Goal: Use online tool/utility: Use online tool/utility

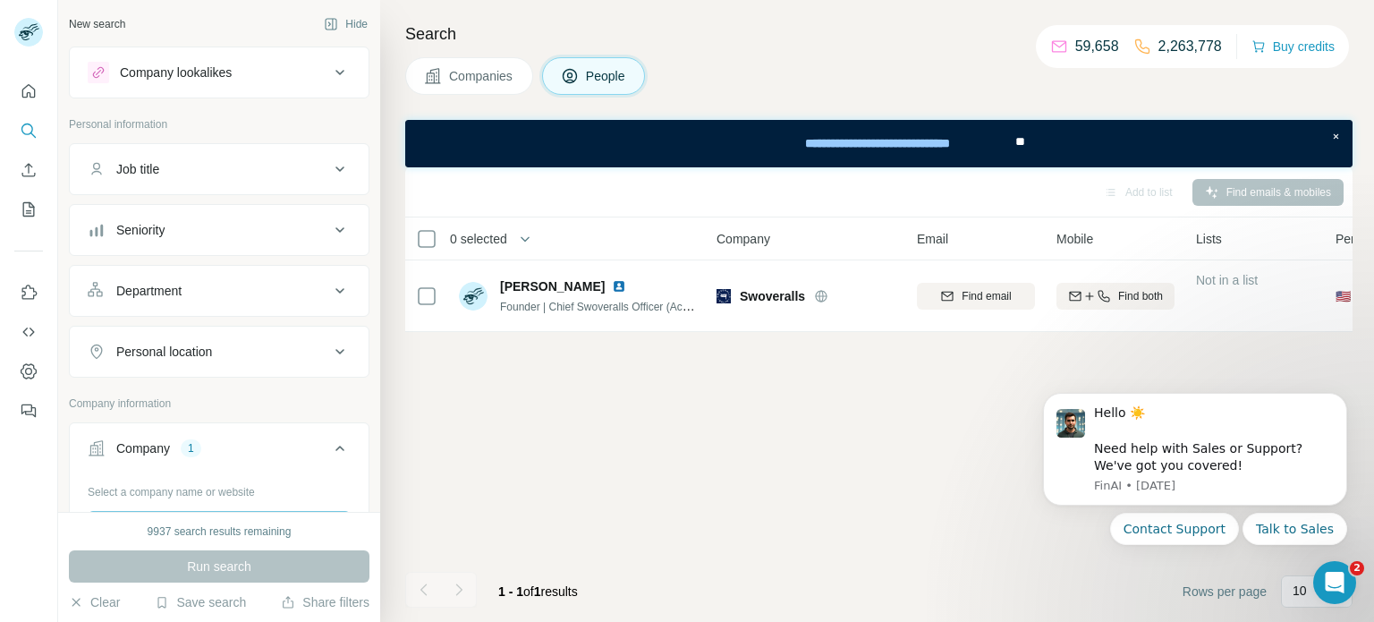
scroll to position [225, 0]
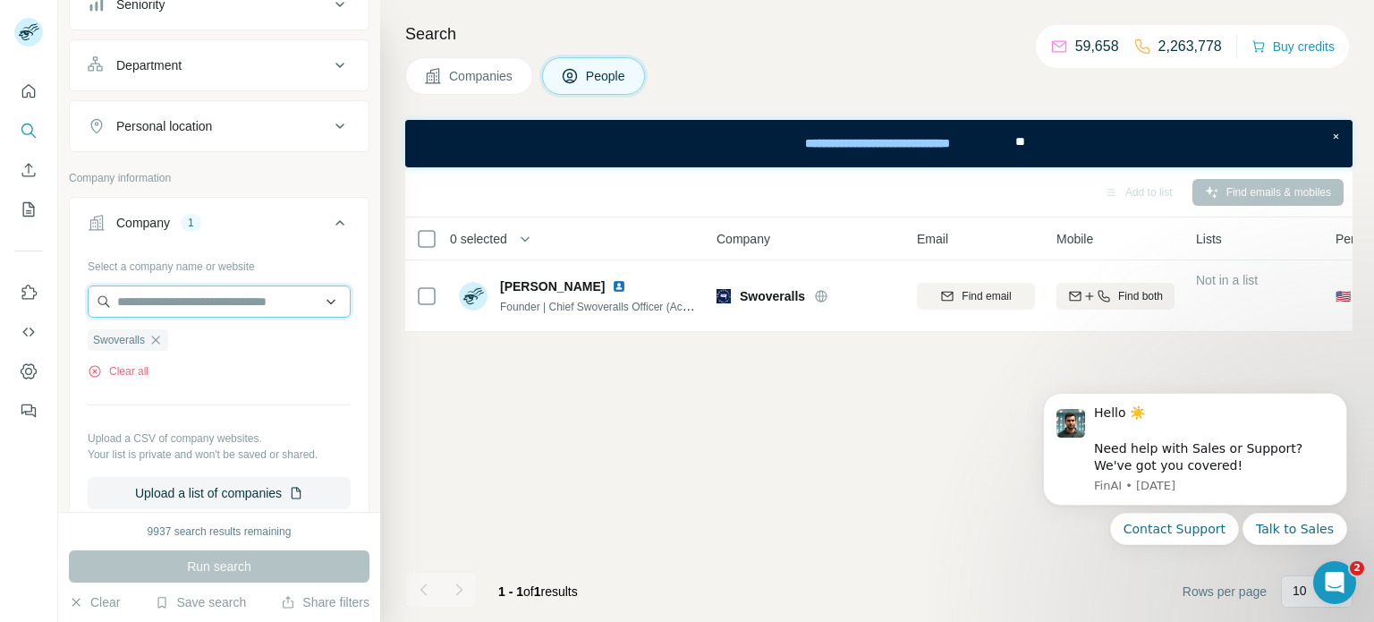
click at [172, 302] on input "text" at bounding box center [219, 301] width 263 height 32
click at [167, 386] on div "Select a company name or website Swoveralls Clear all Upload a CSV of company w…" at bounding box center [219, 380] width 263 height 258
click at [160, 340] on icon "button" at bounding box center [156, 340] width 8 height 8
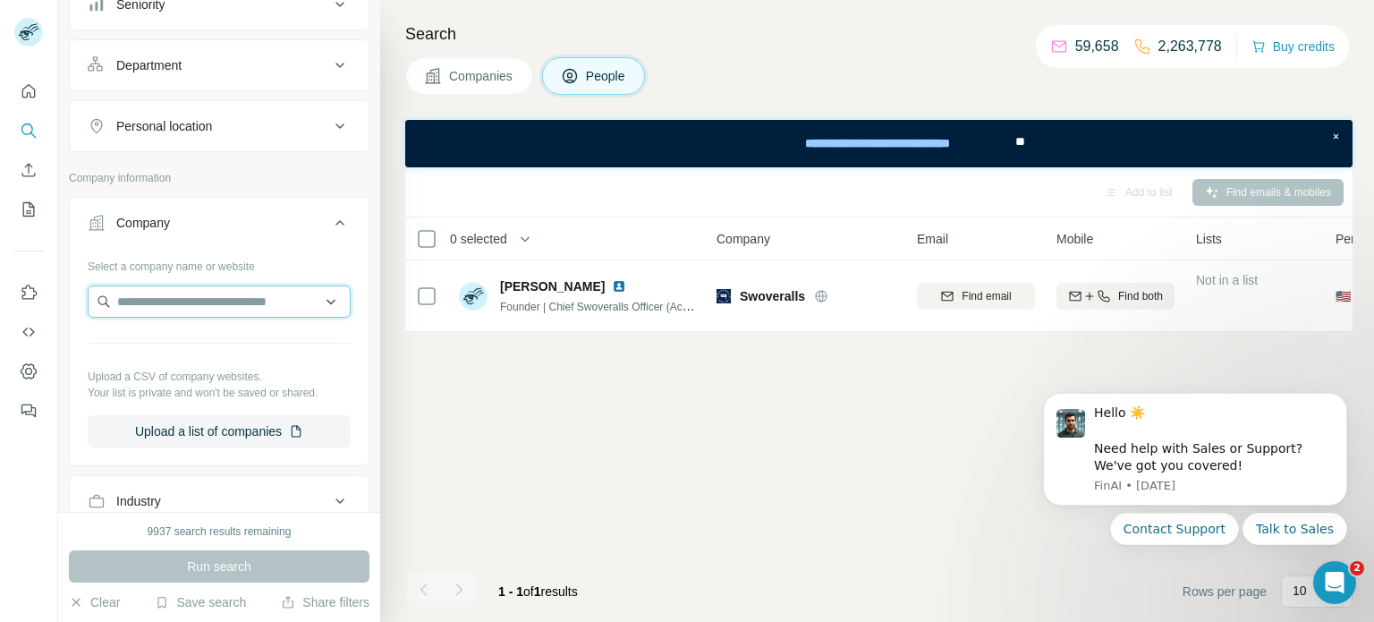
click at [163, 303] on input "text" at bounding box center [219, 301] width 263 height 32
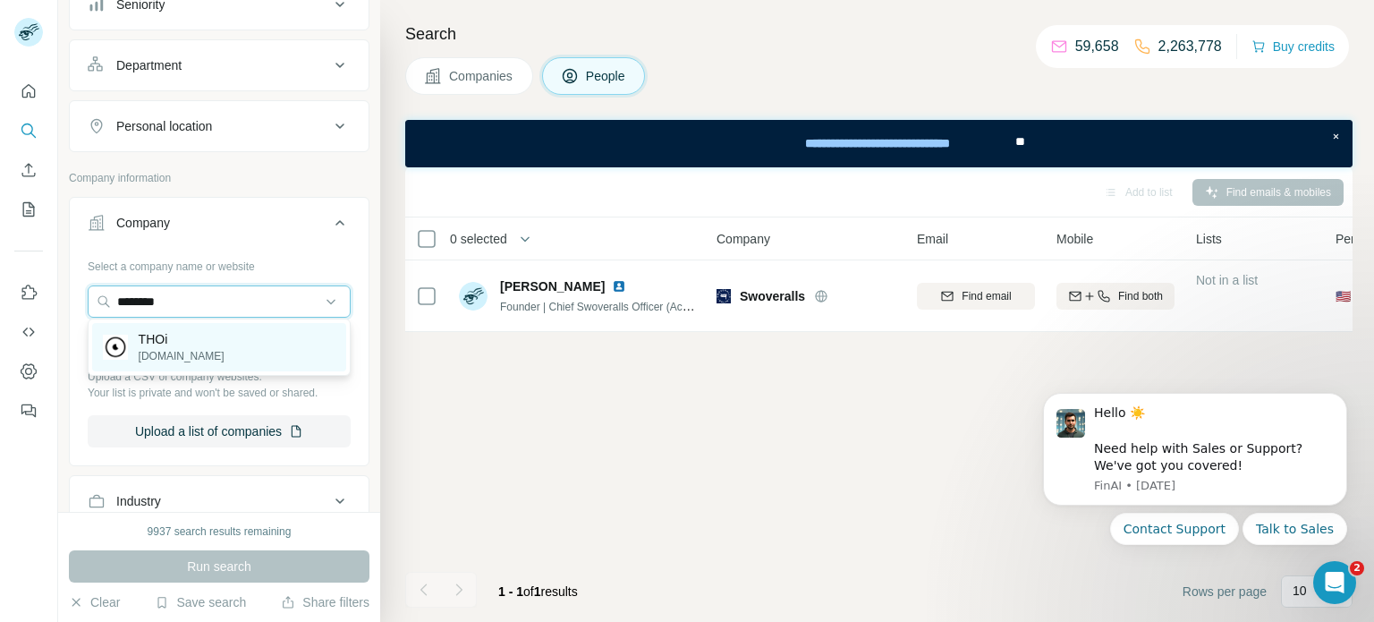
type input "********"
click at [162, 344] on p "THOi" at bounding box center [182, 339] width 86 height 18
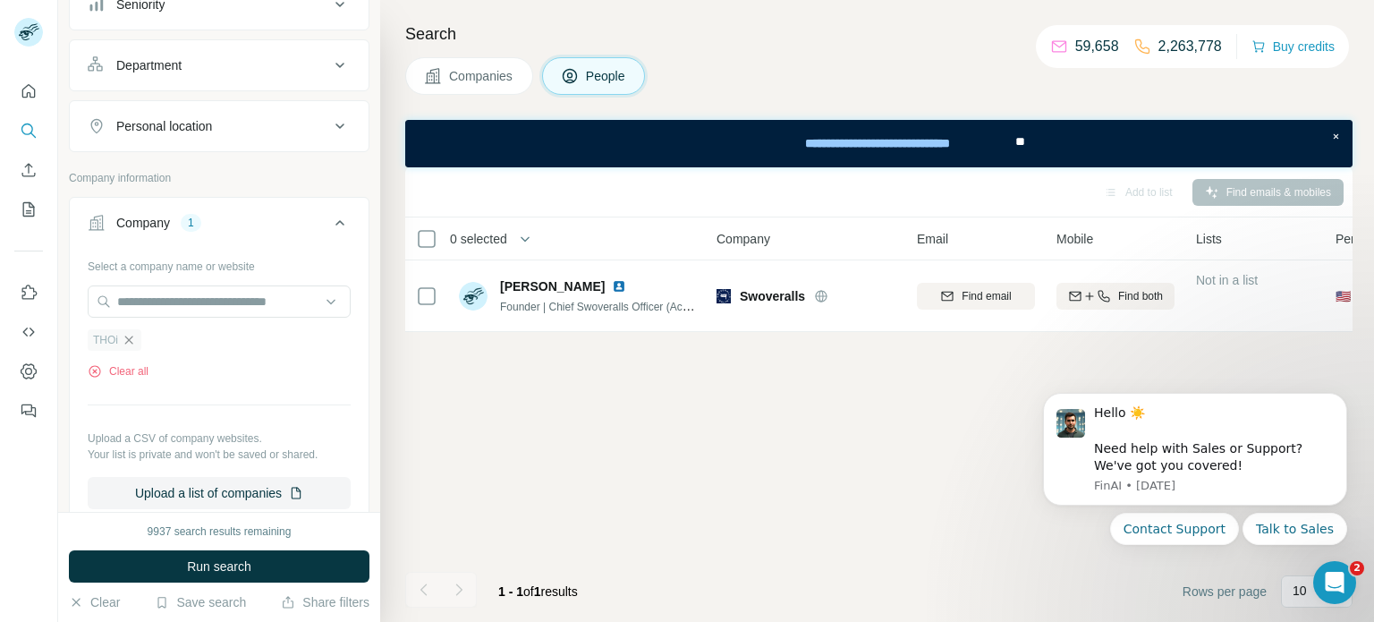
click at [130, 343] on icon "button" at bounding box center [129, 340] width 14 height 14
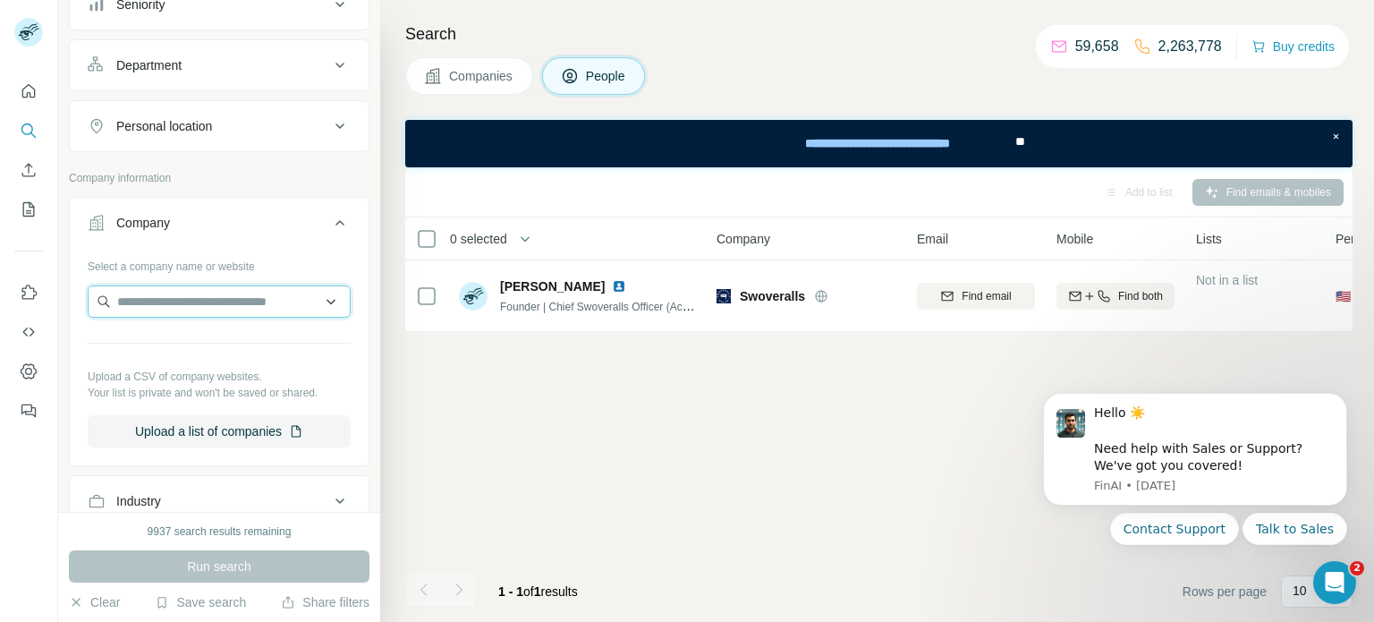
click at [142, 312] on input "text" at bounding box center [219, 301] width 263 height 32
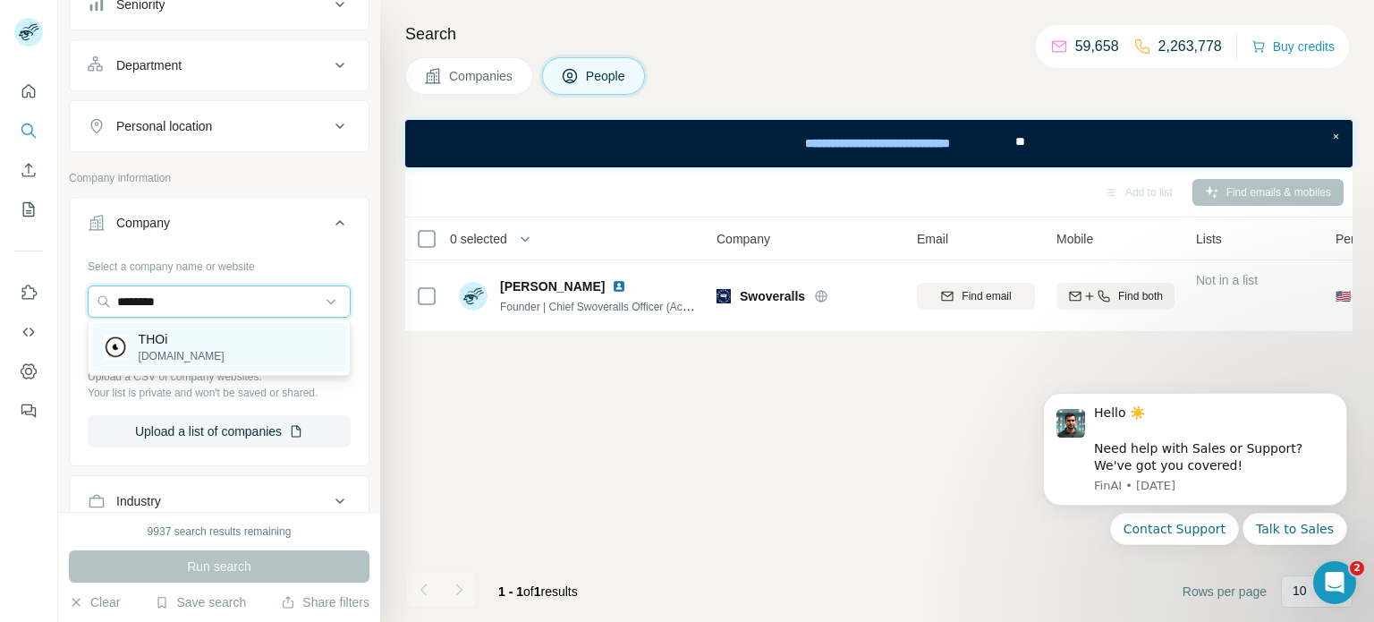
type input "********"
click at [169, 359] on p "[DOMAIN_NAME]" at bounding box center [182, 356] width 86 height 16
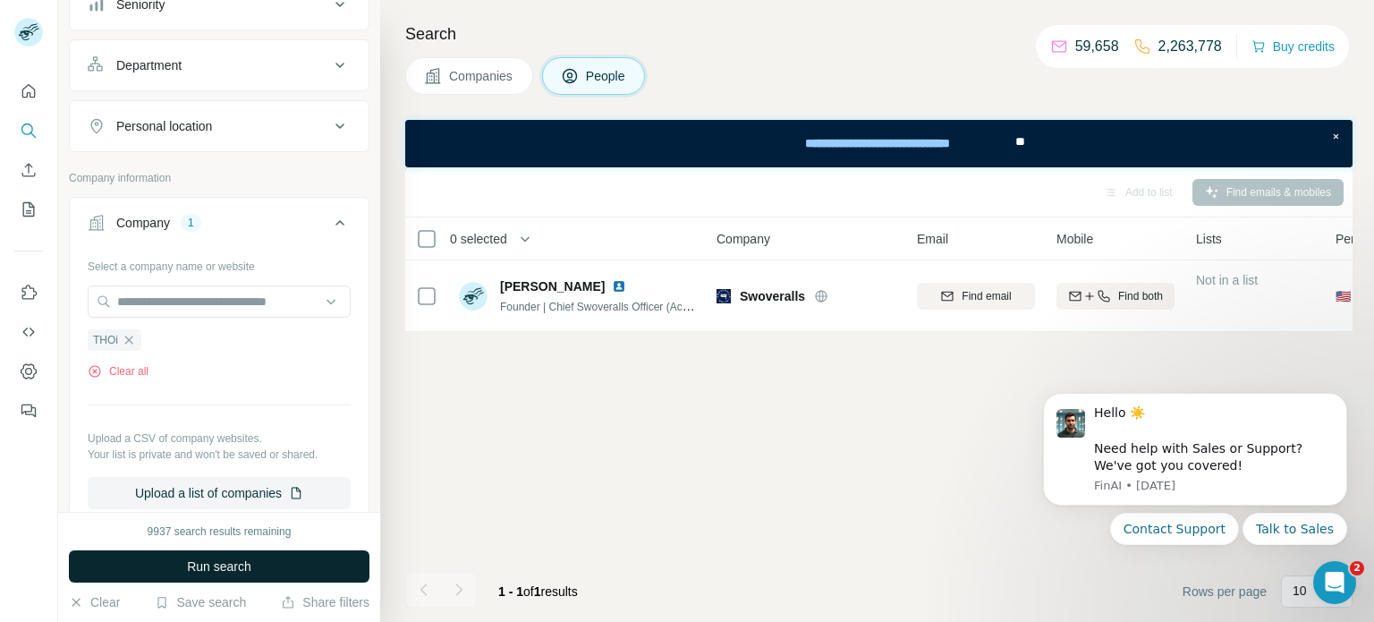
click at [207, 560] on span "Run search" at bounding box center [219, 566] width 64 height 18
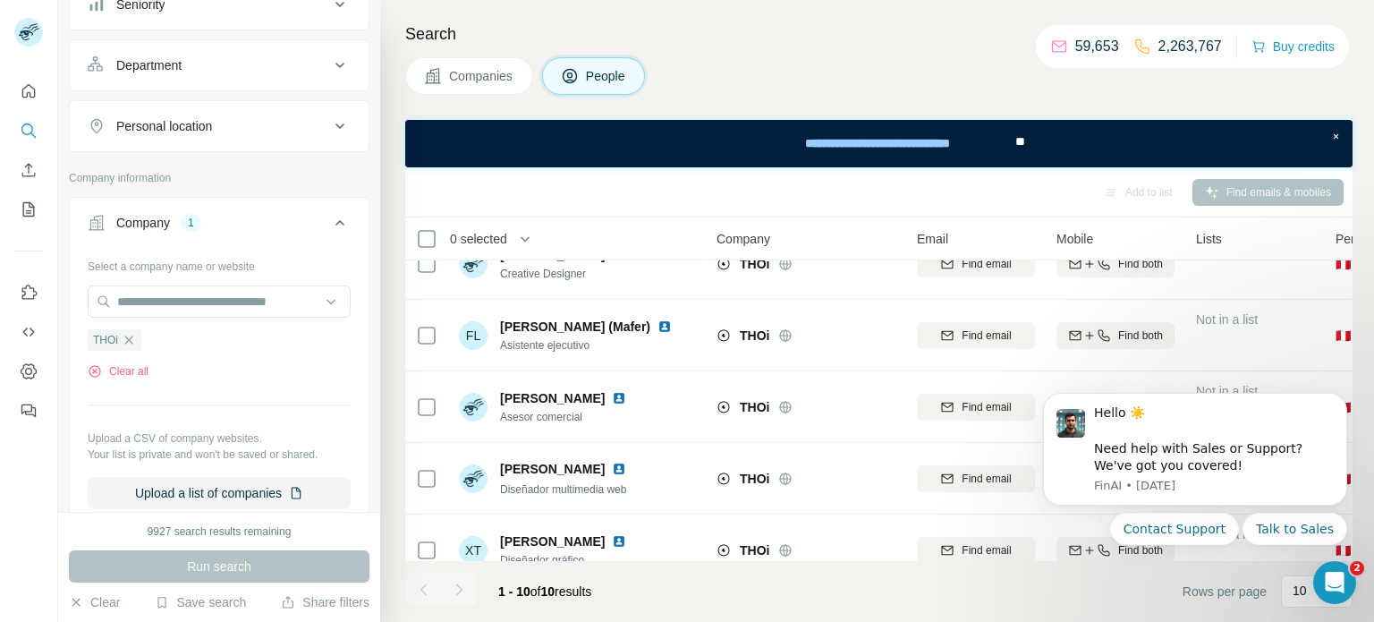
scroll to position [414, 0]
